Goal: Task Accomplishment & Management: Use online tool/utility

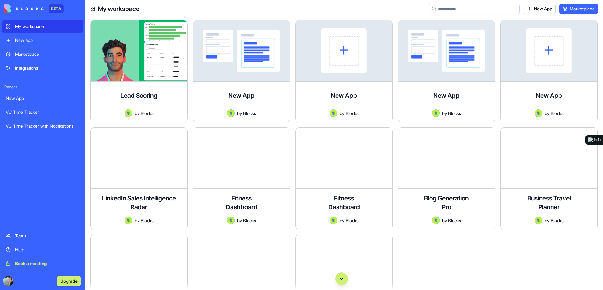
click at [33, 65] on div "Integrations" at bounding box center [47, 68] width 64 height 6
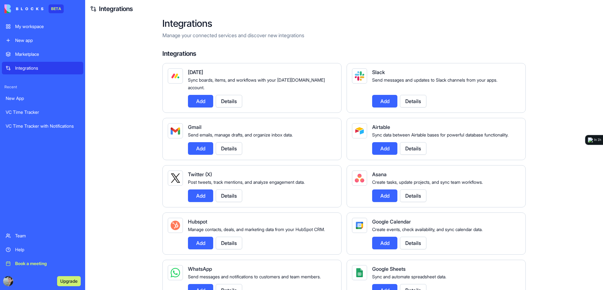
click at [205, 95] on button "Add" at bounding box center [200, 101] width 25 height 13
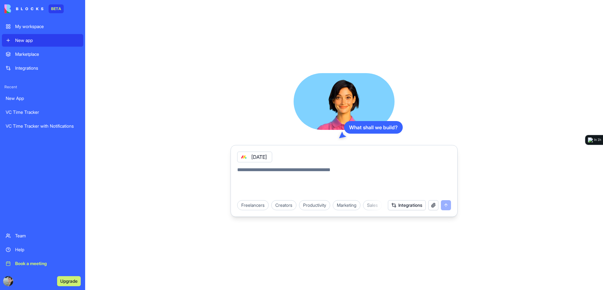
click at [261, 160] on div "[DATE]" at bounding box center [254, 157] width 35 height 11
click at [245, 157] on icon at bounding box center [243, 157] width 5 height 5
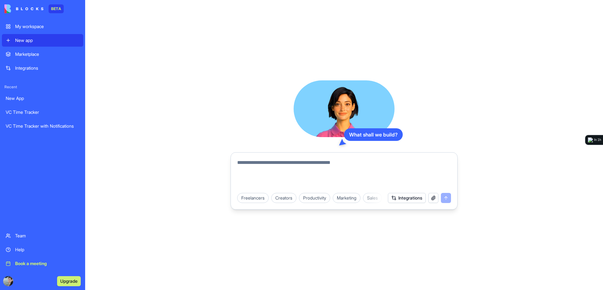
click at [29, 69] on div "Integrations" at bounding box center [47, 68] width 64 height 6
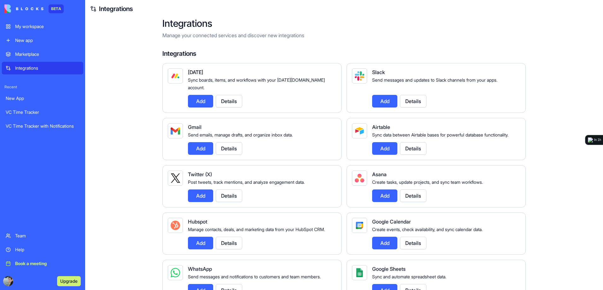
click at [205, 147] on button "Add" at bounding box center [200, 148] width 25 height 13
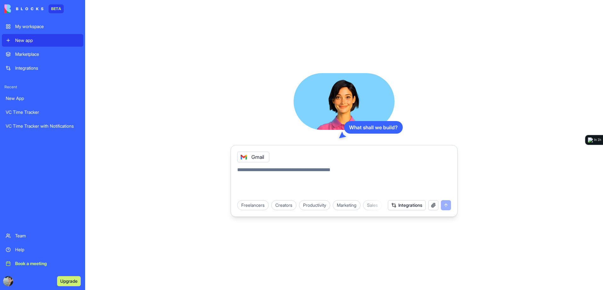
click at [288, 170] on textarea at bounding box center [344, 181] width 214 height 30
click at [304, 170] on textarea "**********" at bounding box center [344, 181] width 214 height 30
type textarea "**********"
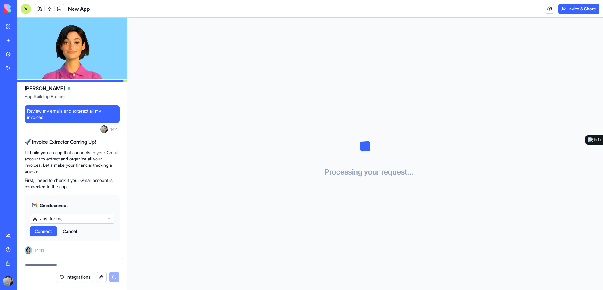
scroll to position [83, 0]
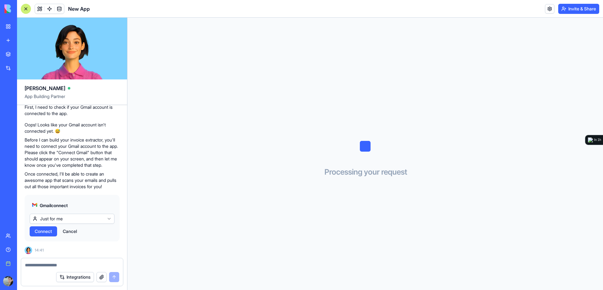
click at [93, 220] on html "BETA My workspace New app Marketplace Integrations Recent VC Time Tracker VC Ti…" at bounding box center [301, 145] width 603 height 290
click at [93, 216] on html "BETA My workspace New app Marketplace Integrations Recent VC Time Tracker VC Ti…" at bounding box center [301, 145] width 603 height 290
click at [57, 233] on button "Connect" at bounding box center [43, 231] width 27 height 10
